Goal: Task Accomplishment & Management: Manage account settings

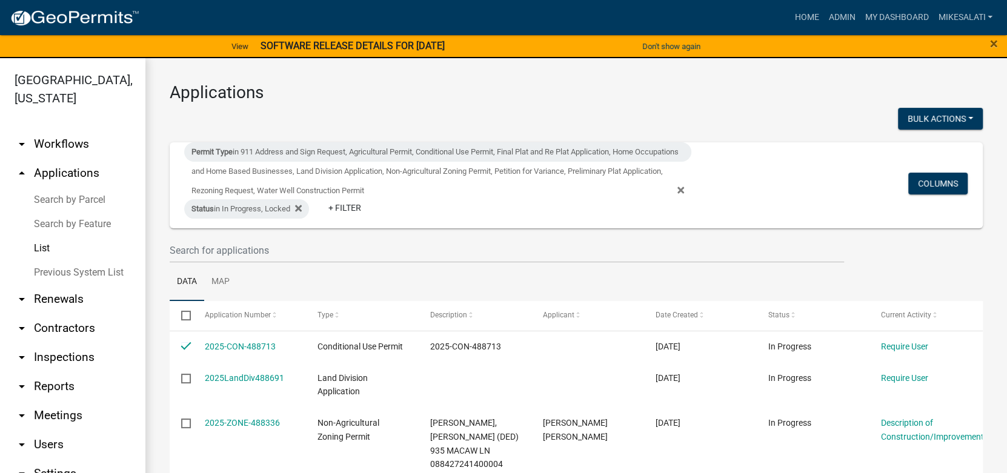
scroll to position [182, 0]
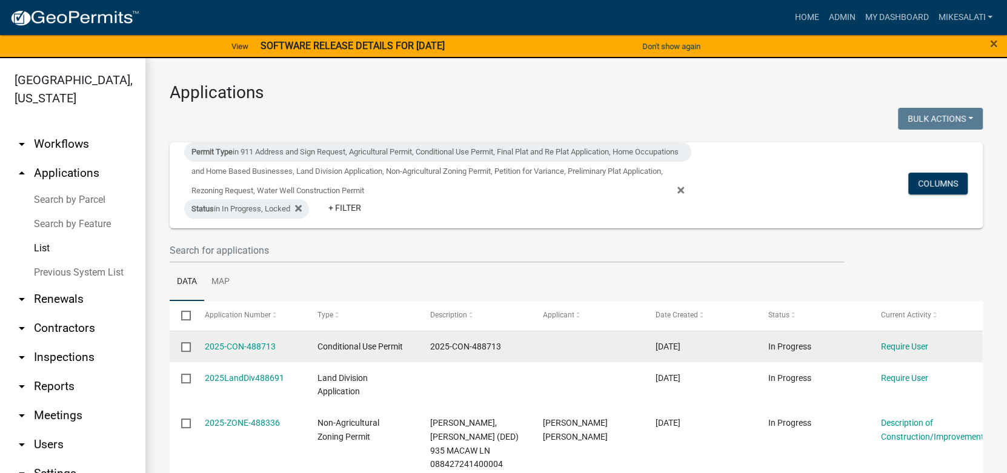
click at [187, 346] on input "checkbox" at bounding box center [185, 346] width 8 height 8
checkbox input "true"
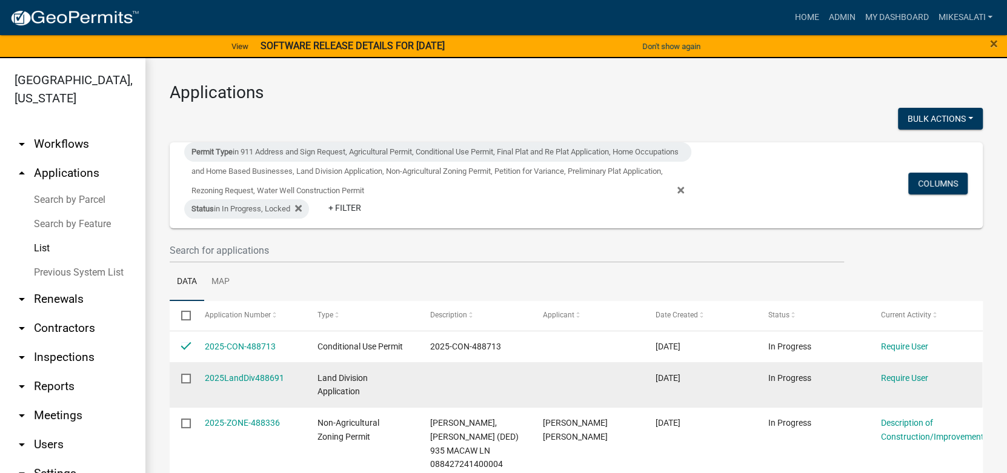
click at [184, 378] on input "checkbox" at bounding box center [185, 378] width 8 height 8
checkbox input "true"
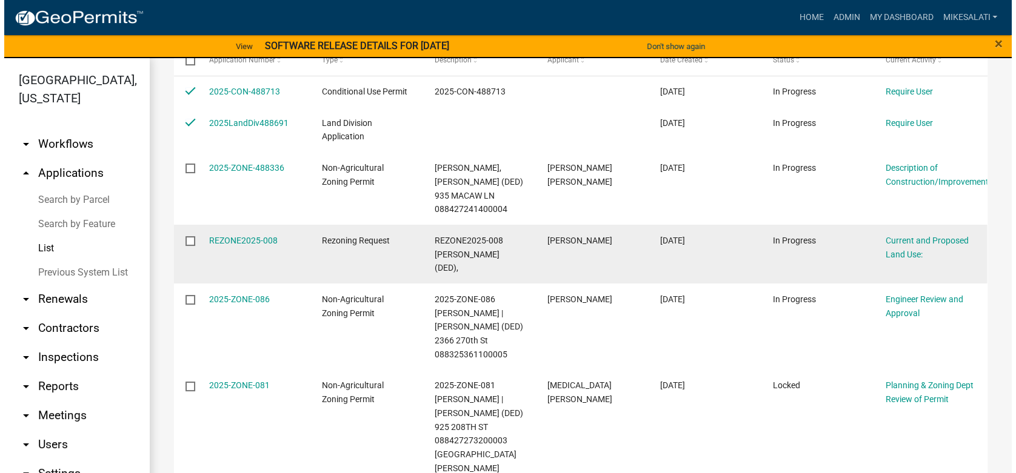
scroll to position [195, 0]
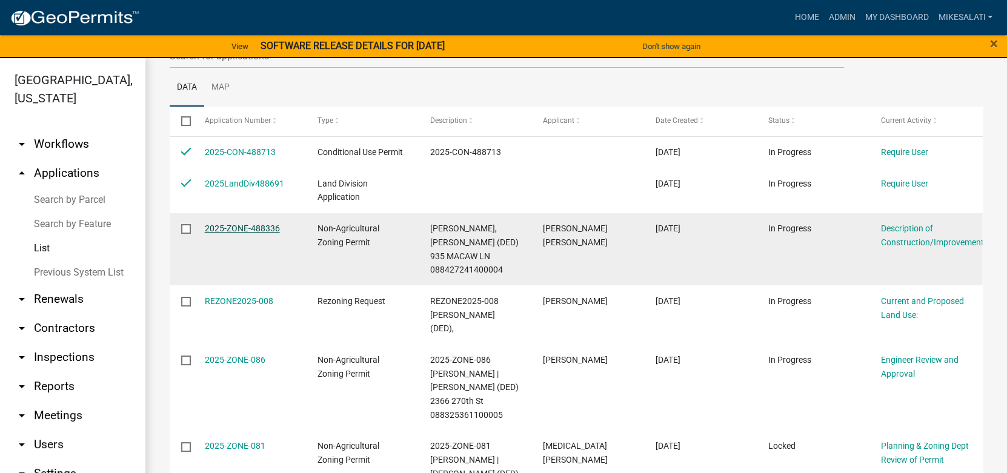
click at [236, 225] on link "2025-ZONE-488336" at bounding box center [242, 229] width 75 height 10
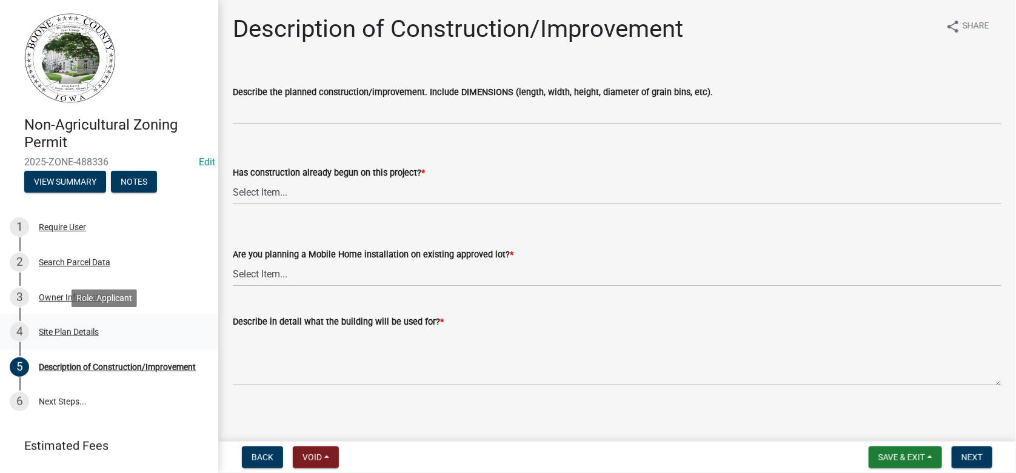
click at [93, 333] on div "Site Plan Details" at bounding box center [69, 332] width 60 height 8
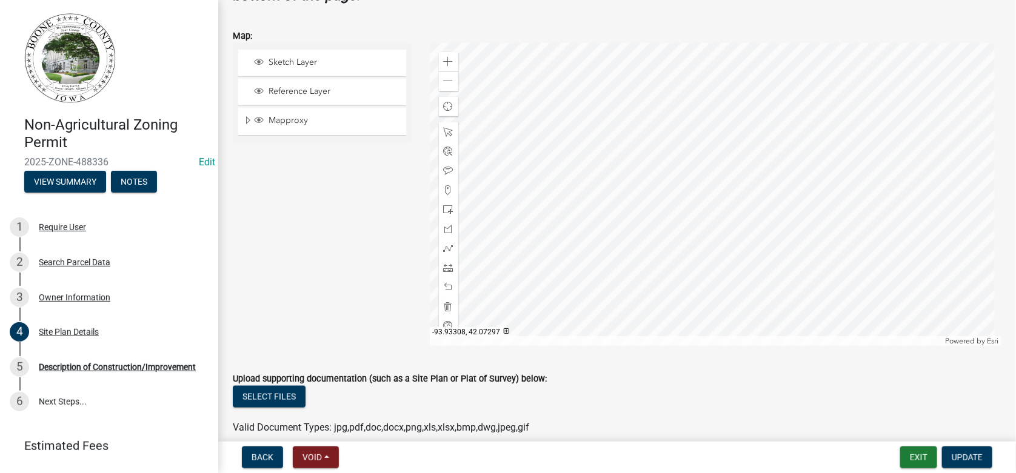
scroll to position [455, 0]
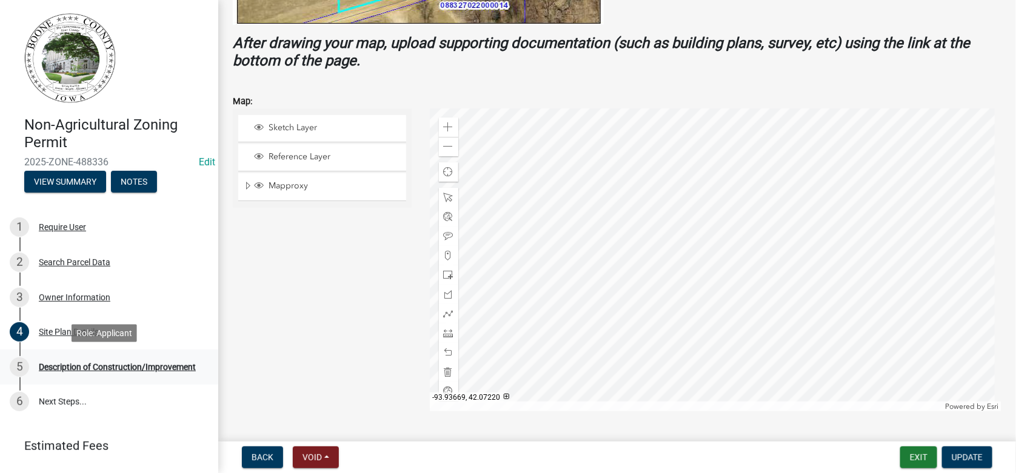
click at [75, 376] on div "5 Description of Construction/Improvement" at bounding box center [104, 367] width 189 height 19
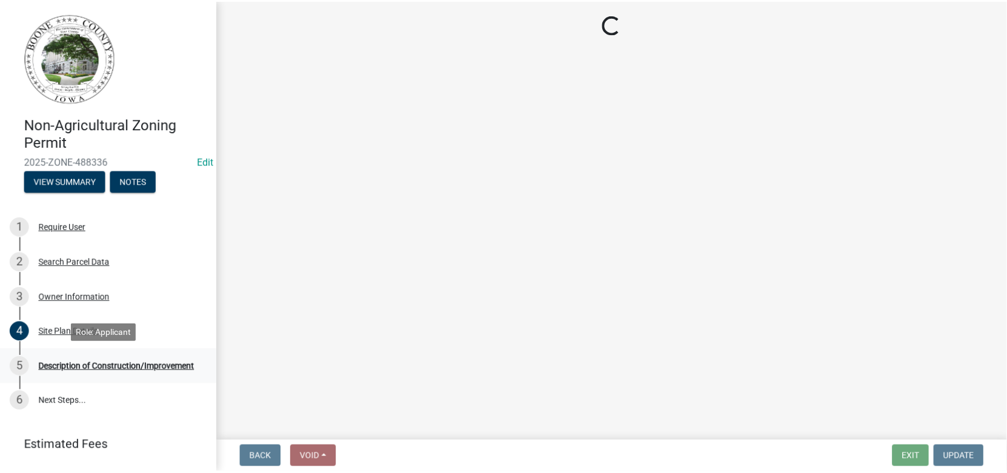
scroll to position [0, 0]
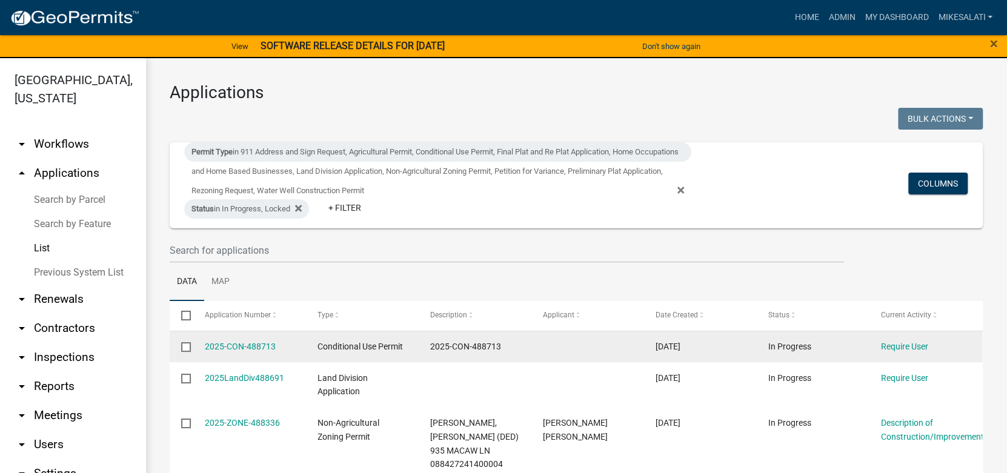
click at [184, 345] on input "checkbox" at bounding box center [185, 346] width 8 height 8
checkbox input "true"
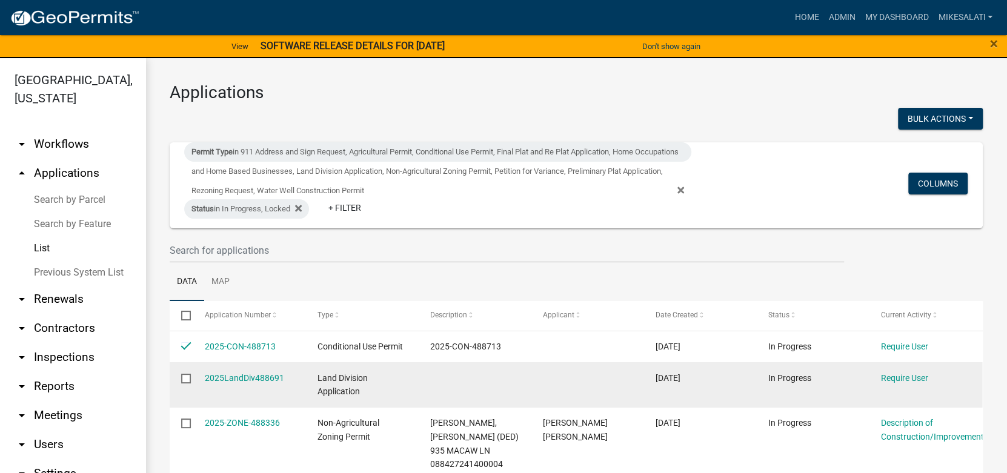
click at [184, 374] on input "checkbox" at bounding box center [185, 378] width 8 height 8
checkbox input "true"
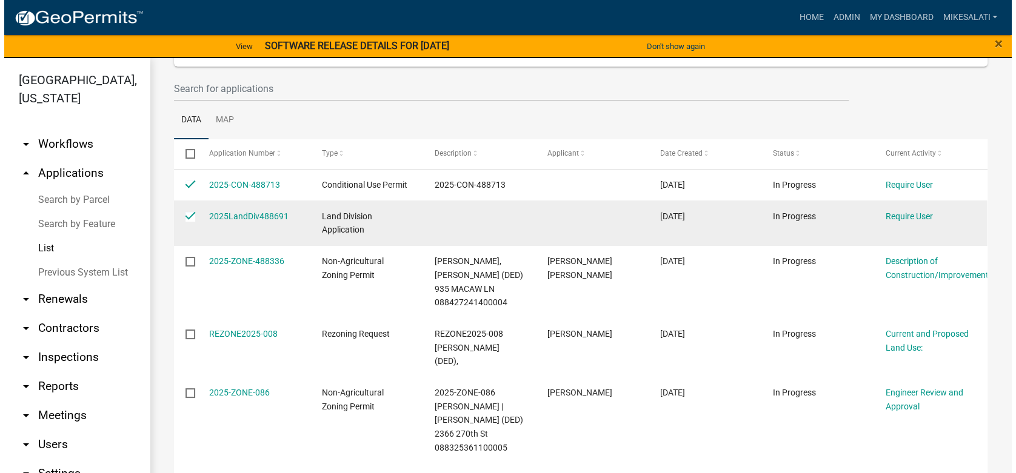
scroll to position [182, 0]
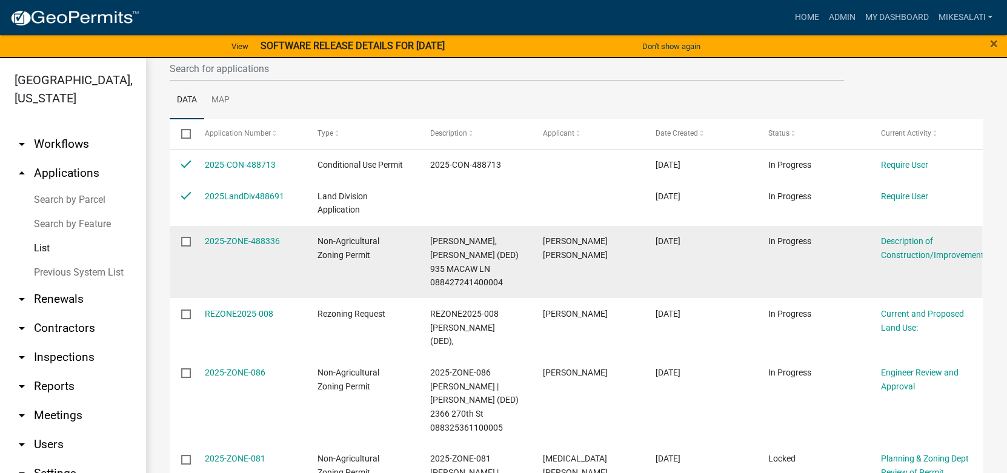
click at [185, 241] on input "checkbox" at bounding box center [185, 241] width 8 height 8
checkbox input "true"
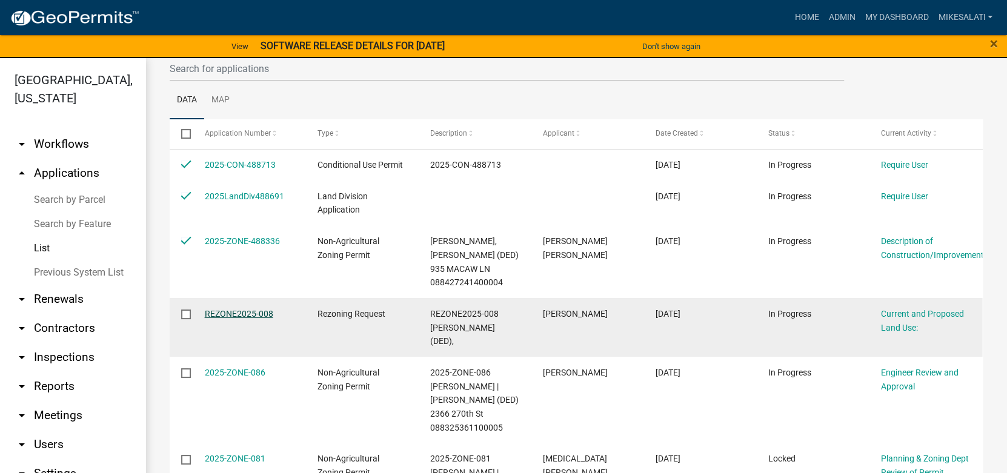
click at [230, 309] on link "REZONE2025-008" at bounding box center [239, 314] width 68 height 10
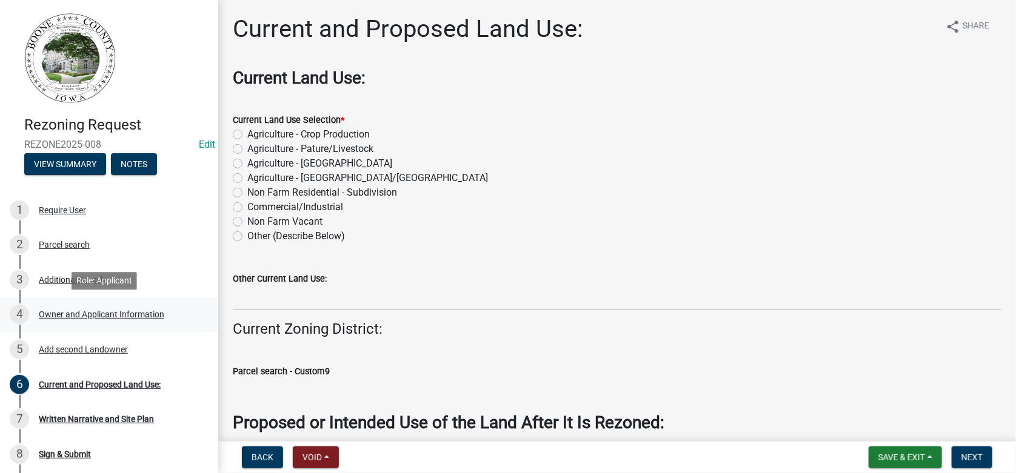
click at [79, 315] on div "Owner and Applicant Information" at bounding box center [101, 314] width 125 height 8
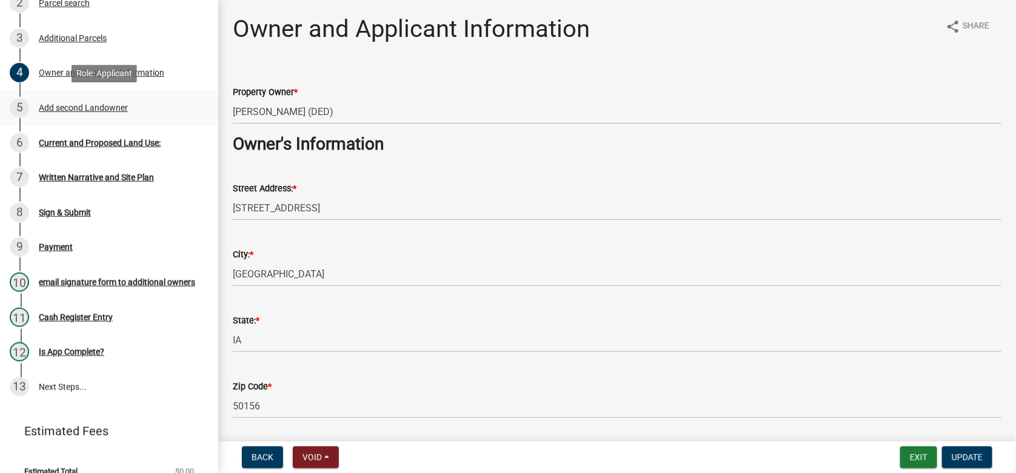
click at [87, 108] on div "Add second Landowner" at bounding box center [83, 108] width 89 height 8
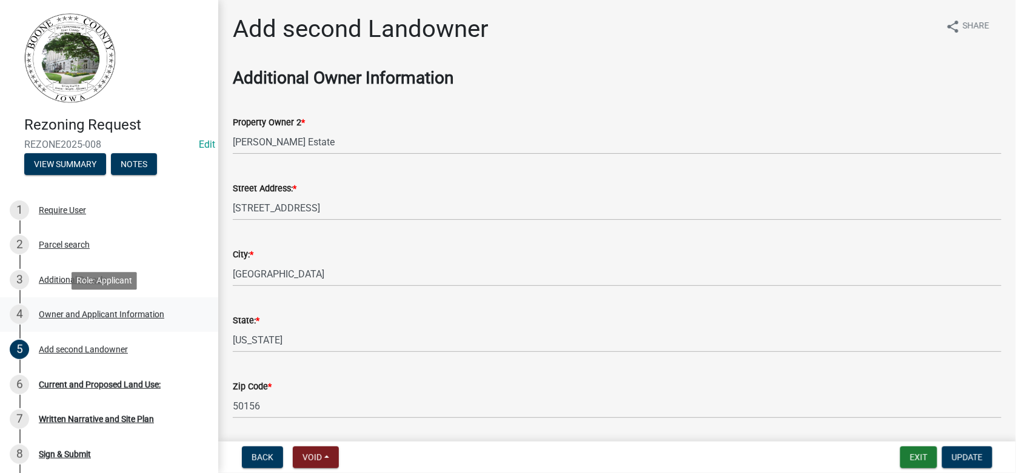
click at [69, 316] on div "Owner and Applicant Information" at bounding box center [101, 314] width 125 height 8
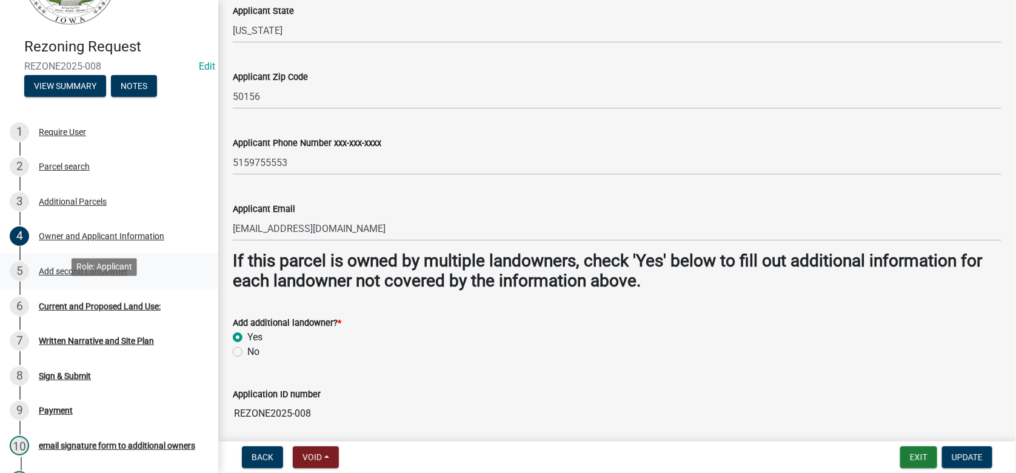
scroll to position [121, 0]
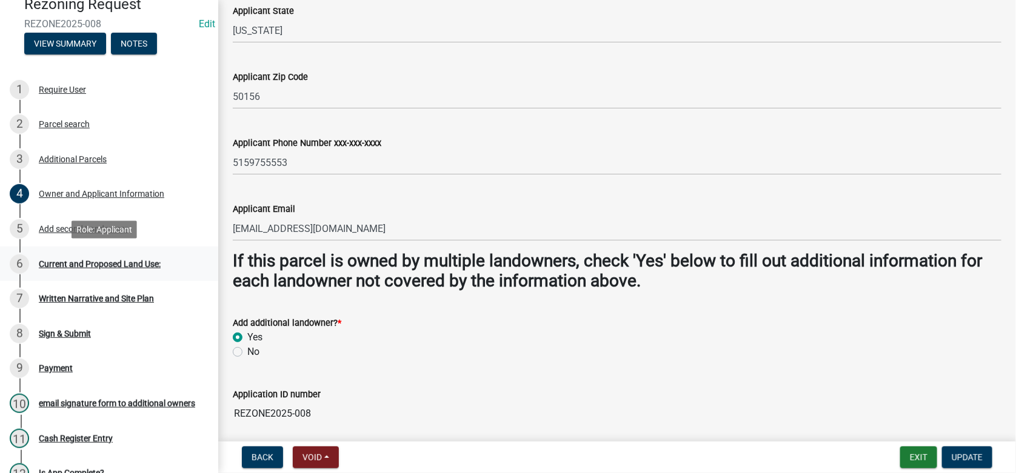
click at [66, 256] on div "6 Current and Proposed Land Use:" at bounding box center [104, 264] width 189 height 19
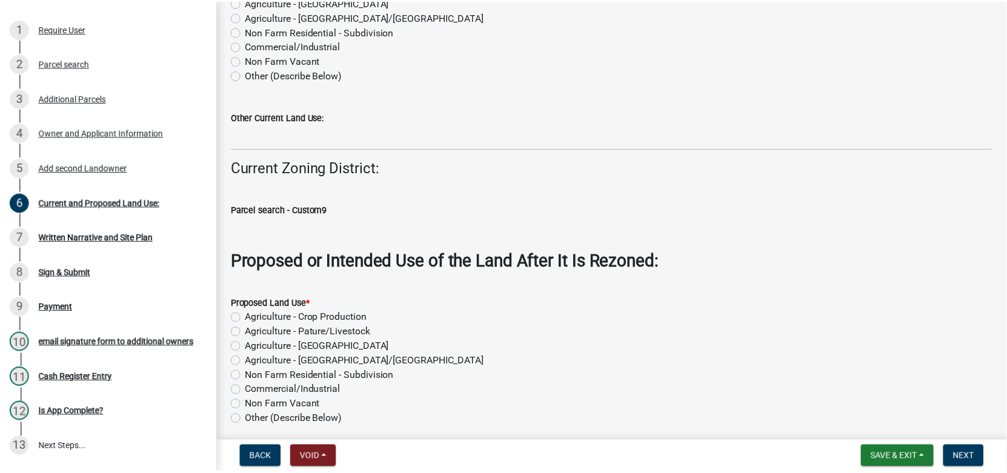
scroll to position [0, 0]
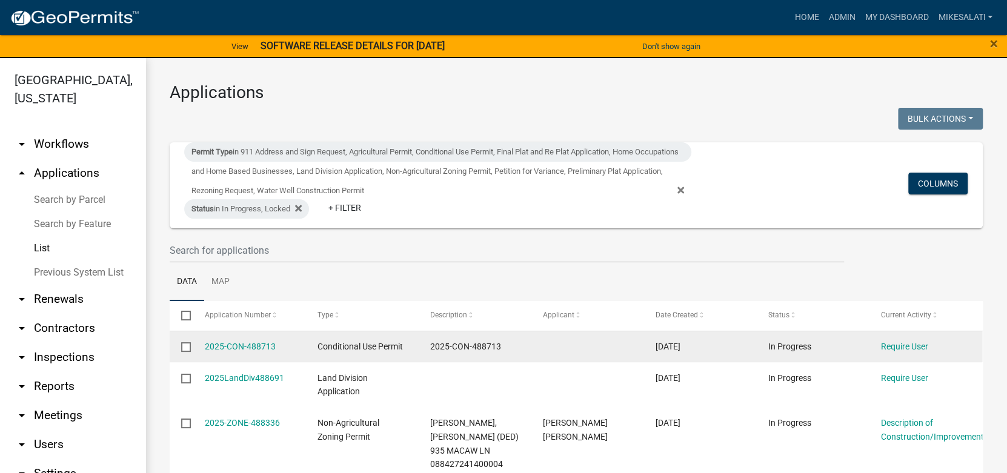
click at [184, 345] on input "checkbox" at bounding box center [185, 346] width 8 height 8
checkbox input "true"
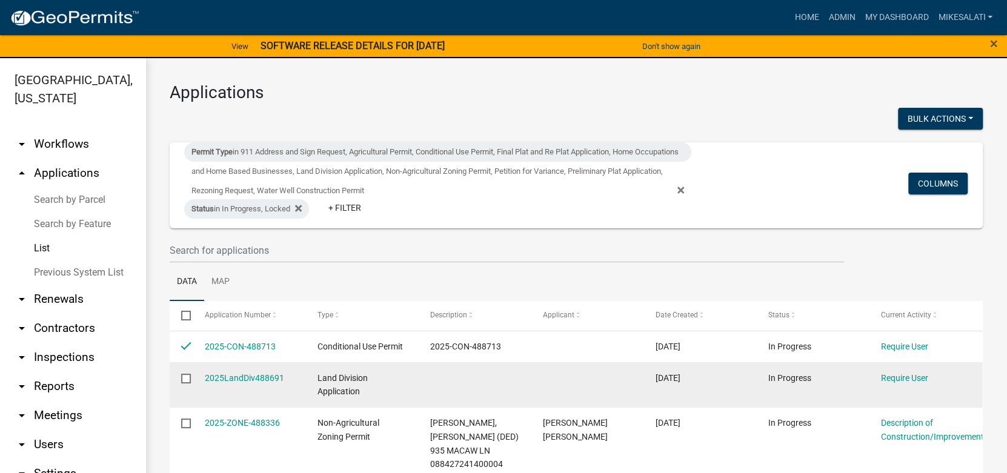
click at [185, 377] on input "checkbox" at bounding box center [185, 378] width 8 height 8
checkbox input "true"
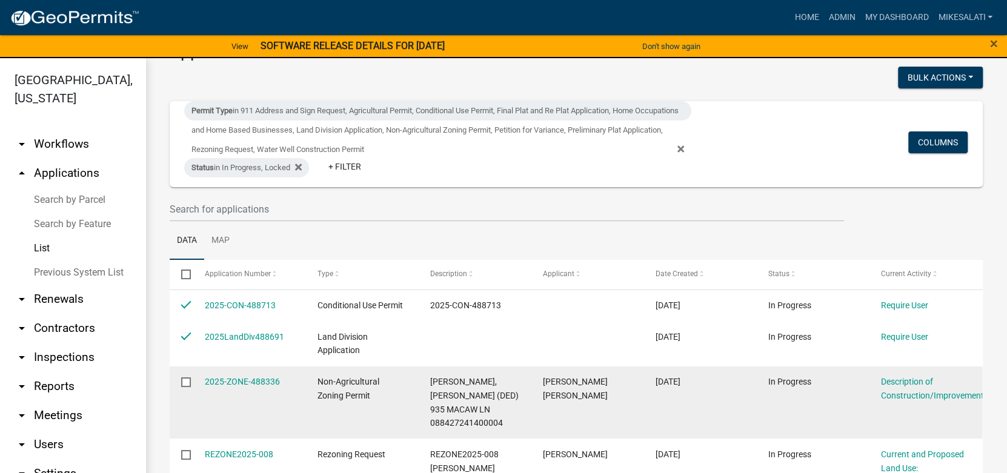
scroll to position [182, 0]
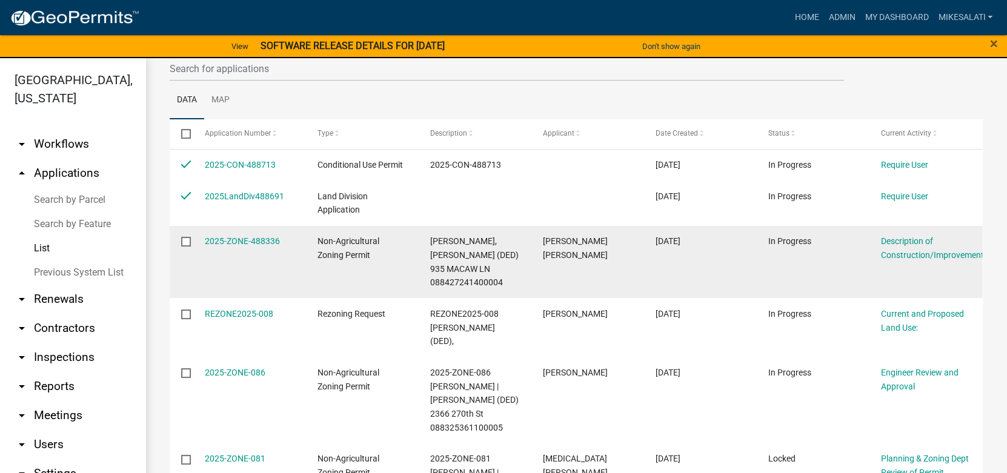
click at [189, 241] on input "checkbox" at bounding box center [185, 241] width 8 height 8
checkbox input "true"
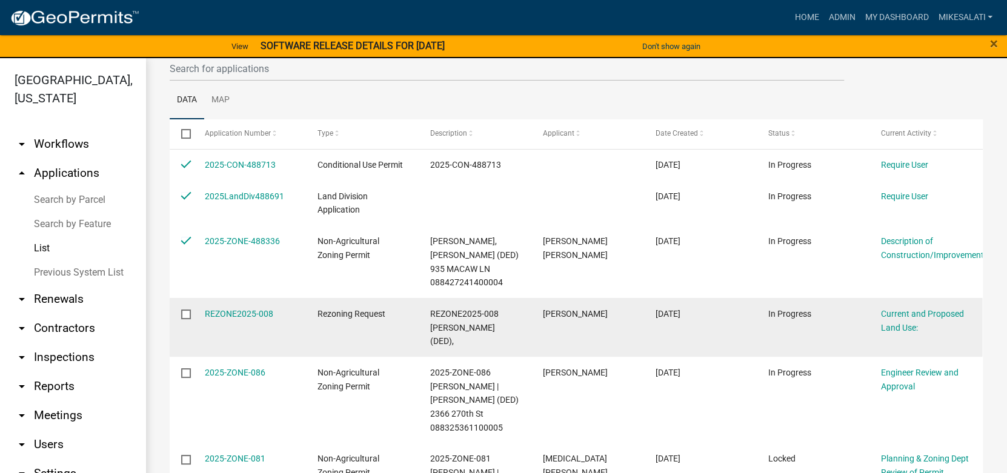
click at [186, 310] on input "checkbox" at bounding box center [185, 314] width 8 height 8
checkbox input "true"
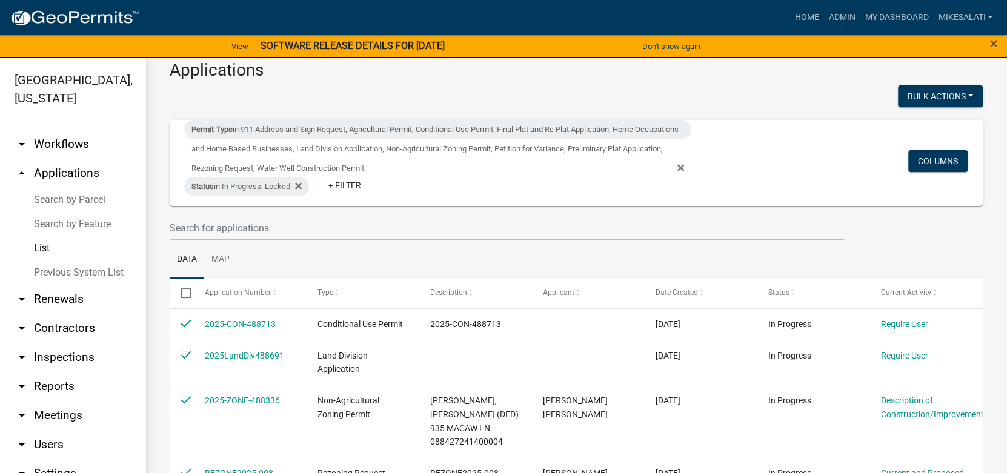
scroll to position [13, 0]
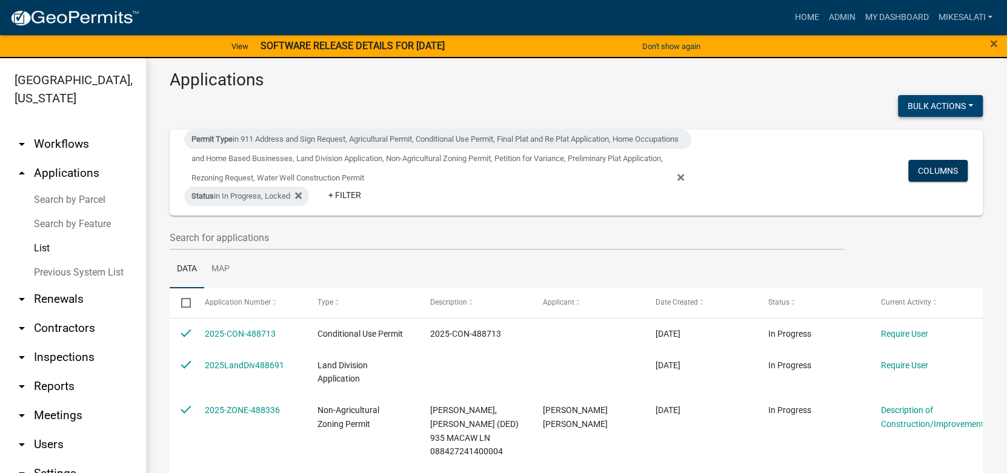
click at [944, 111] on button "Bulk Actions" at bounding box center [940, 106] width 85 height 22
click at [904, 135] on button "Void" at bounding box center [934, 137] width 97 height 29
checkbox input "false"
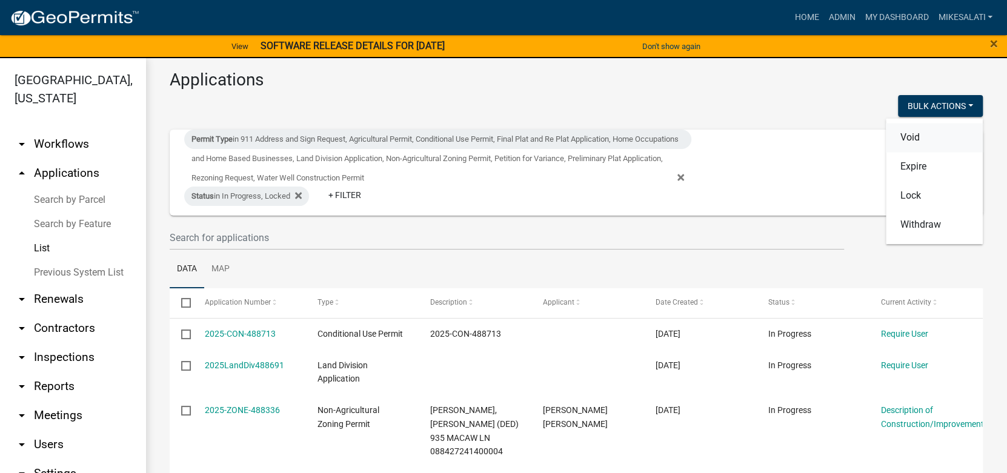
checkbox input "false"
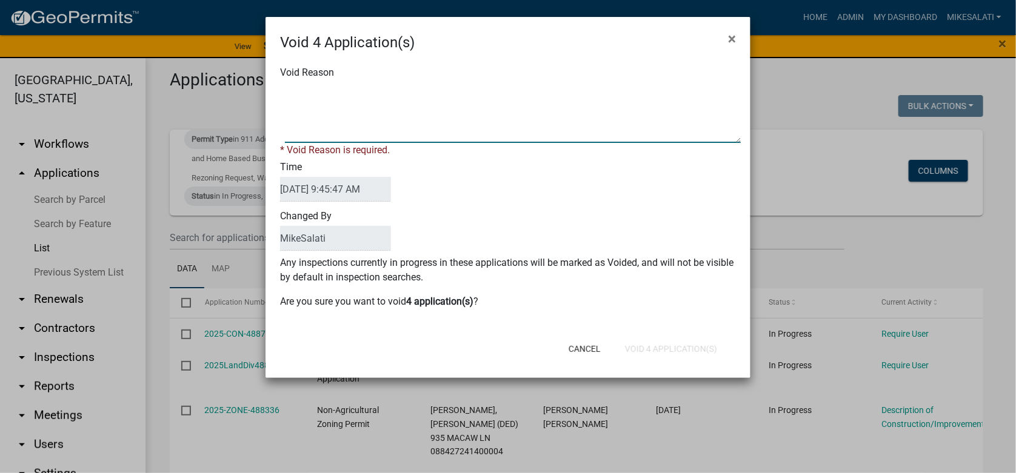
click at [291, 95] on textarea "Void Reason" at bounding box center [513, 112] width 456 height 61
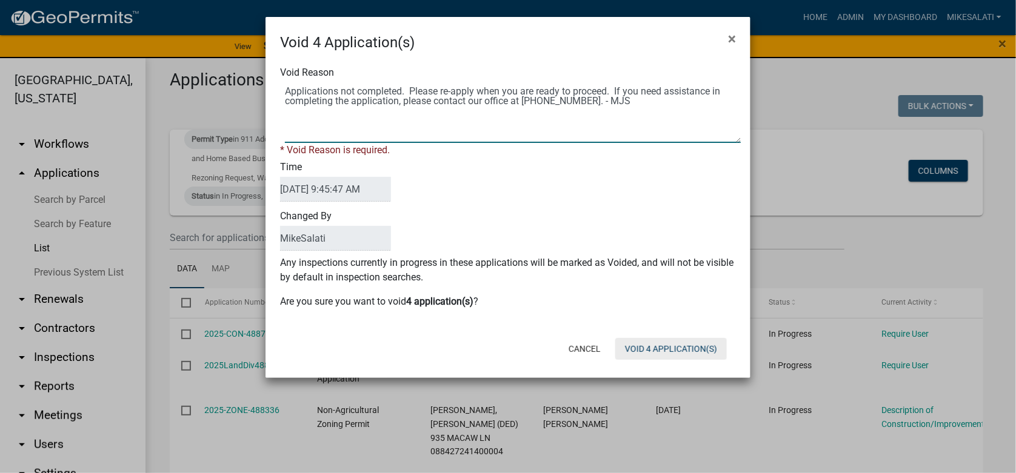
type textarea "Applications not completed. Please re-apply when you are ready to proceed. If y…"
click at [652, 349] on div "Cancel Void 4 Application(s)" at bounding box center [587, 349] width 299 height 32
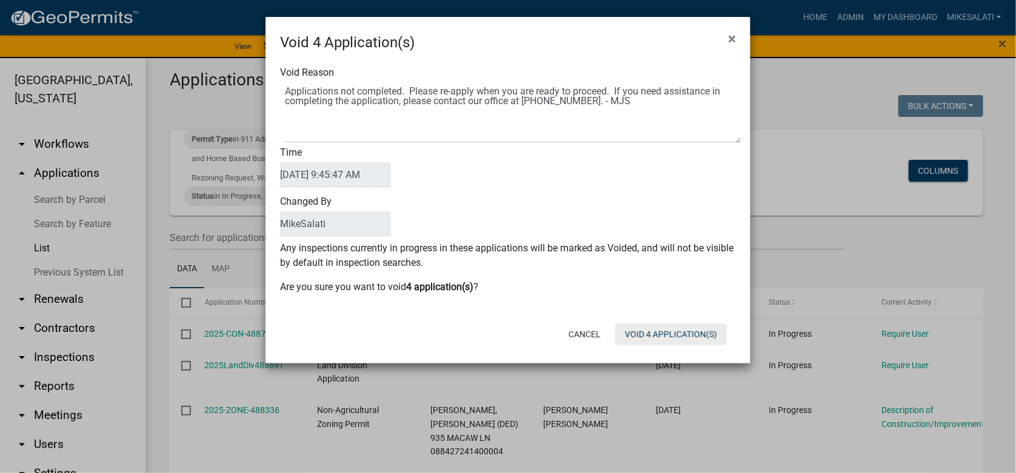
click at [652, 333] on button "Void 4 Application(s)" at bounding box center [671, 335] width 112 height 22
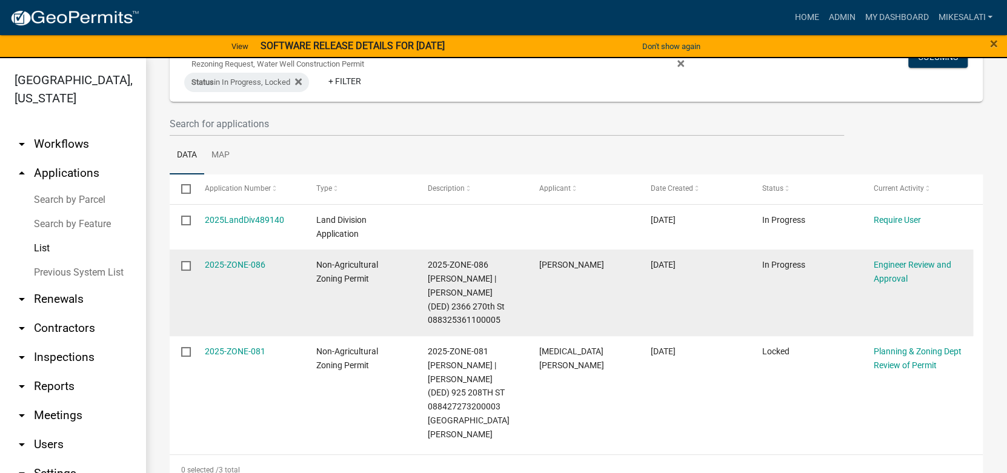
scroll to position [134, 0]
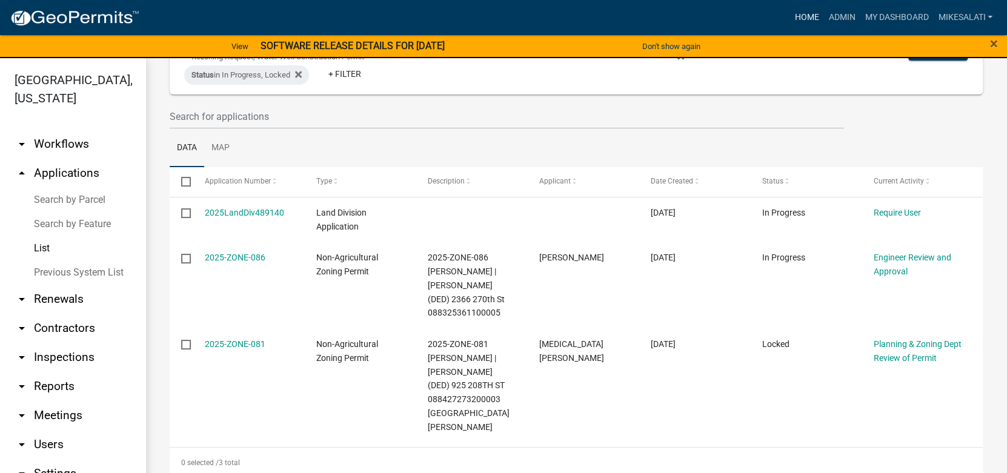
click at [798, 16] on link "Home" at bounding box center [807, 17] width 34 height 23
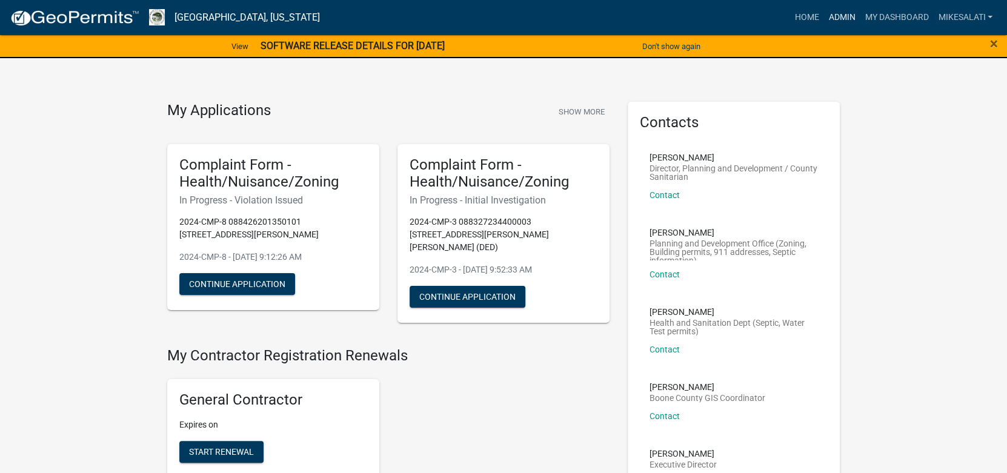
click at [832, 18] on link "Admin" at bounding box center [842, 17] width 36 height 23
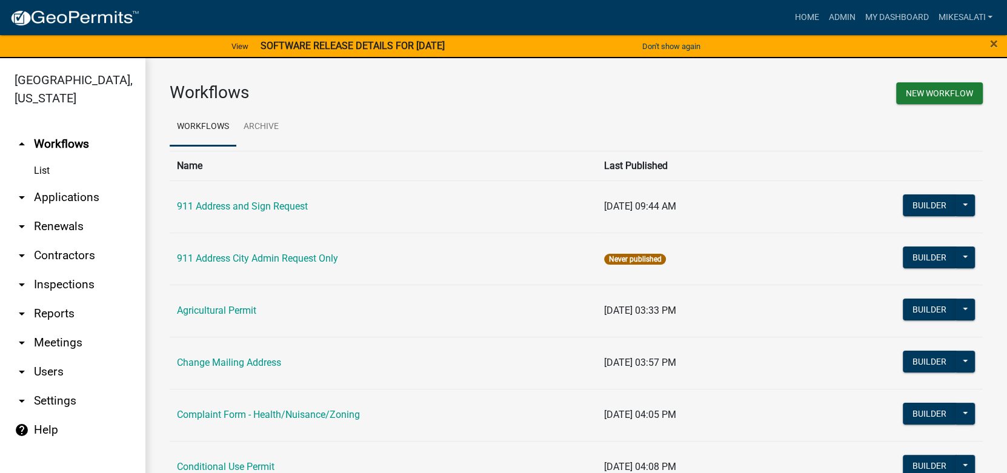
click at [41, 183] on link "arrow_drop_down Applications" at bounding box center [72, 197] width 145 height 29
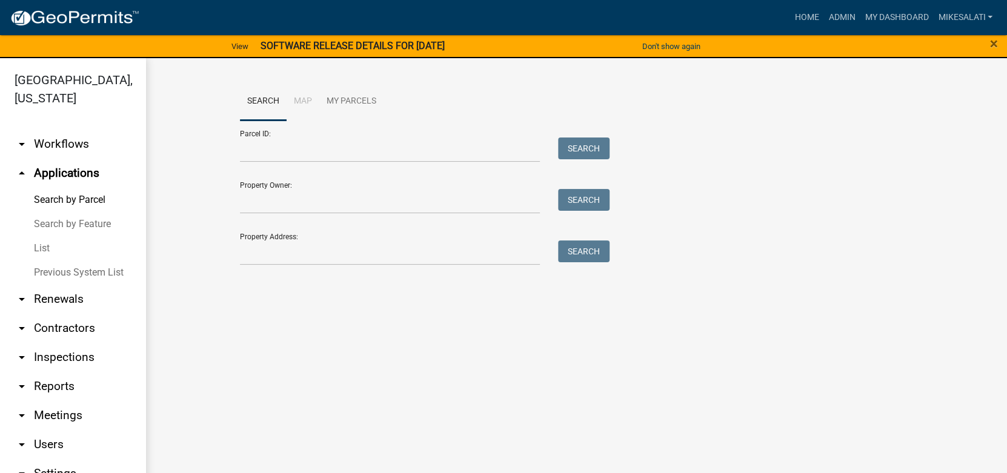
click at [38, 236] on link "List" at bounding box center [72, 248] width 145 height 24
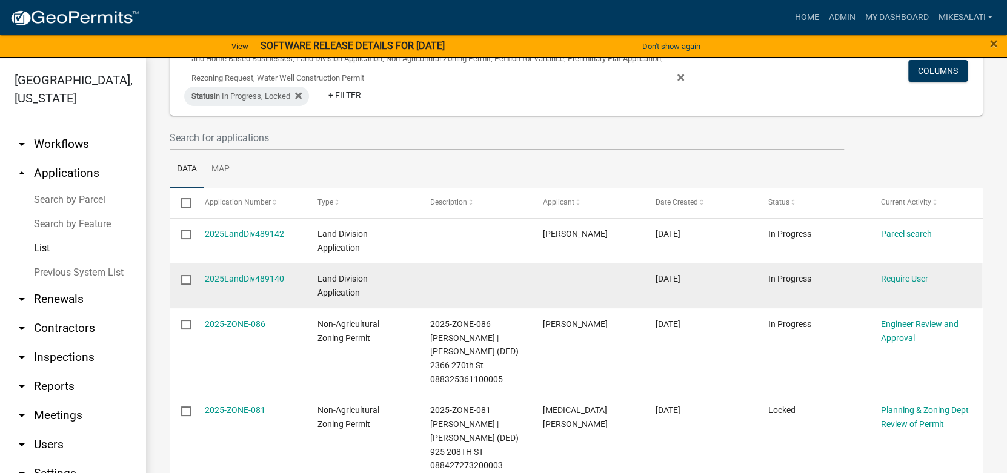
scroll to position [121, 0]
